Goal: Communication & Community: Ask a question

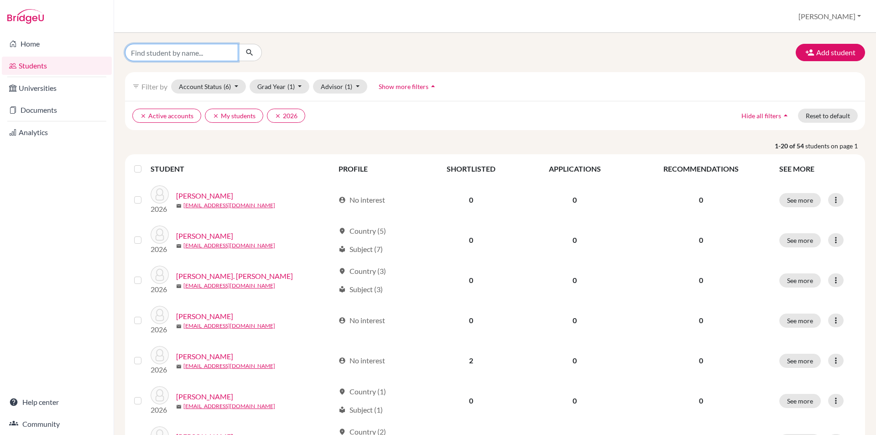
click at [203, 52] on input "Find student by name..." at bounding box center [181, 52] width 113 height 17
type input "[PERSON_NAME]"
click button "submit" at bounding box center [250, 52] width 24 height 17
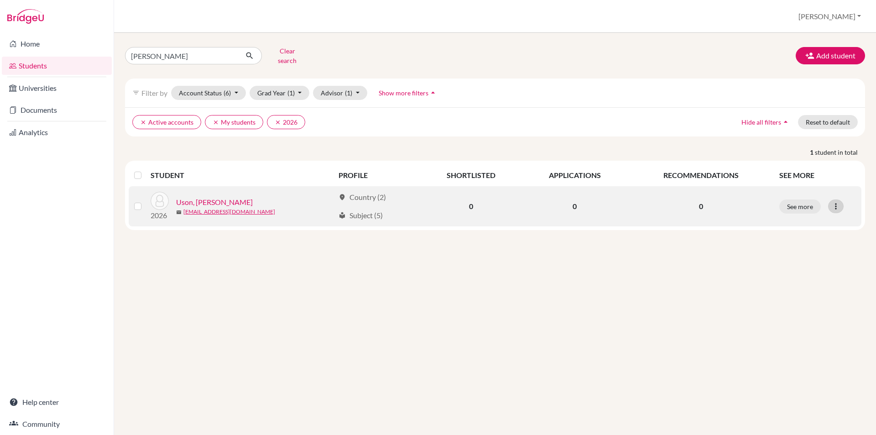
click at [835, 202] on icon at bounding box center [835, 206] width 9 height 9
click at [793, 234] on button "Send Message" at bounding box center [796, 240] width 72 height 15
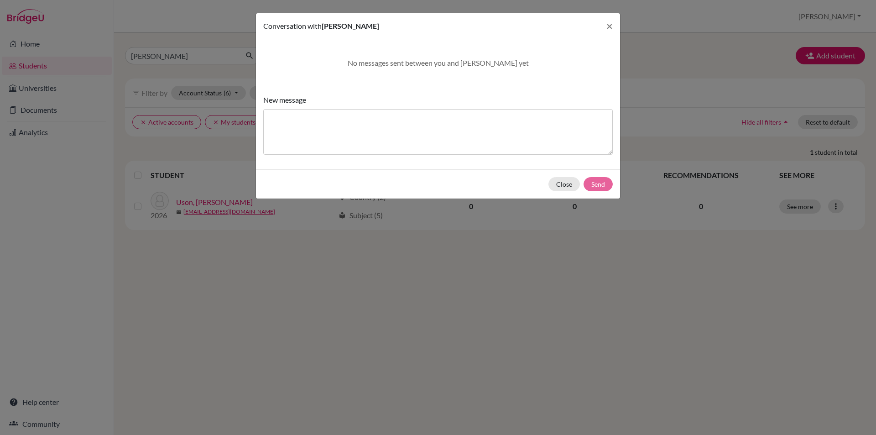
click at [451, 57] on div "No messages sent between you and [PERSON_NAME] yet" at bounding box center [438, 62] width 328 height 11
click at [398, 122] on textarea "New message" at bounding box center [437, 132] width 349 height 46
click at [609, 23] on span "×" at bounding box center [609, 25] width 6 height 13
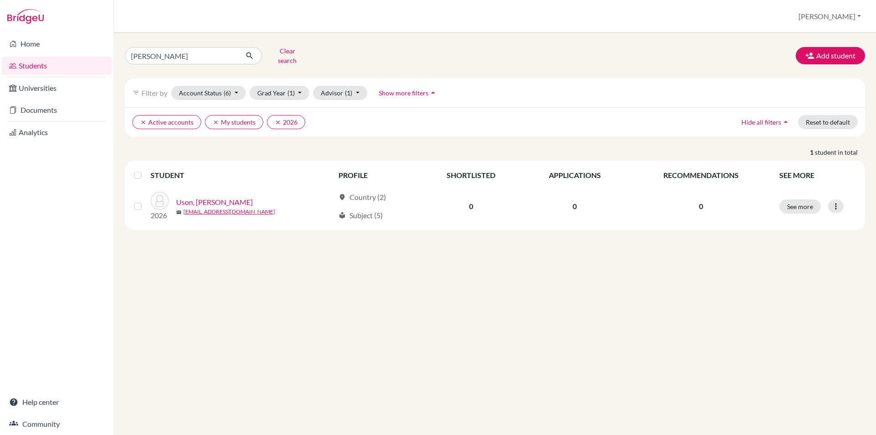
click at [269, 249] on div "[PERSON_NAME] Clear search Add student filter_list Filter by Account Status (6)…" at bounding box center [495, 234] width 762 height 402
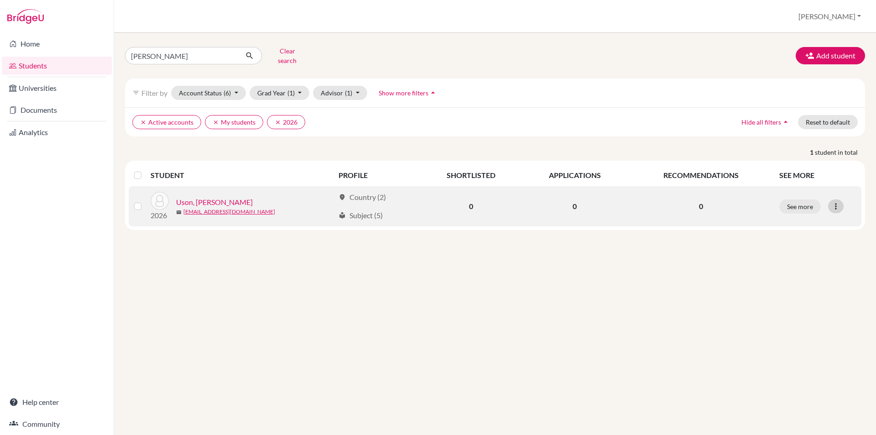
click at [839, 202] on icon at bounding box center [835, 206] width 9 height 9
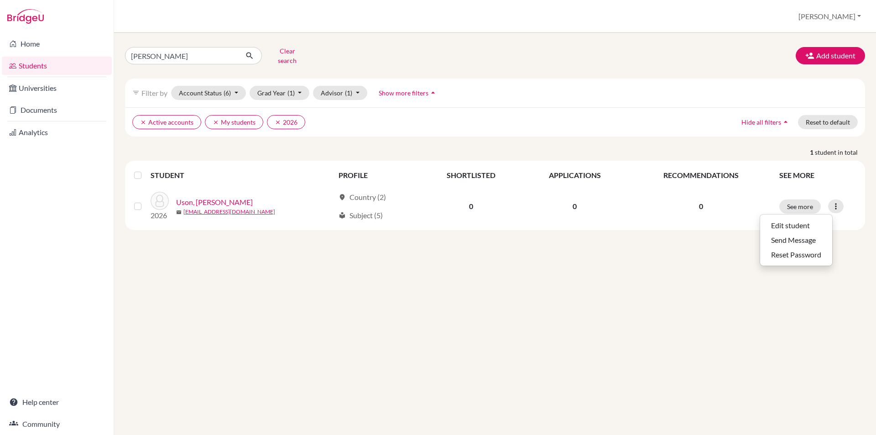
click at [666, 254] on div "[PERSON_NAME] Clear search Add student filter_list Filter by Account Status (6)…" at bounding box center [495, 234] width 762 height 402
